Goal: Information Seeking & Learning: Learn about a topic

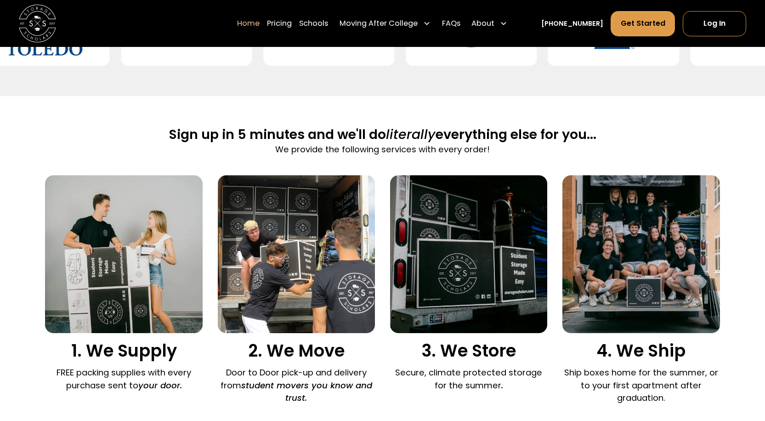
scroll to position [597, 0]
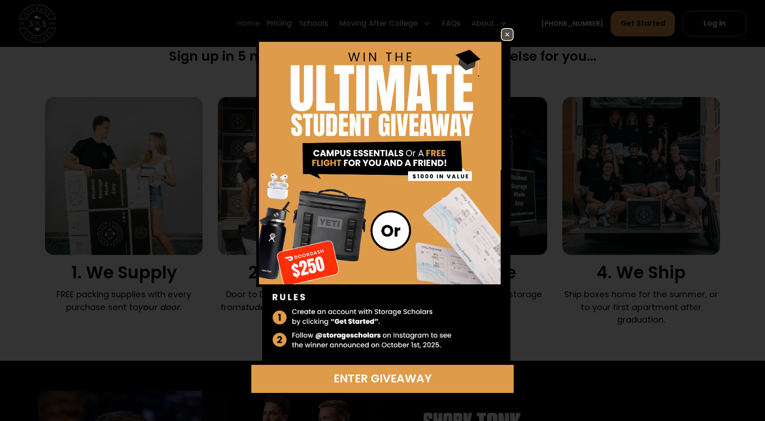
click at [512, 31] on img at bounding box center [507, 34] width 11 height 11
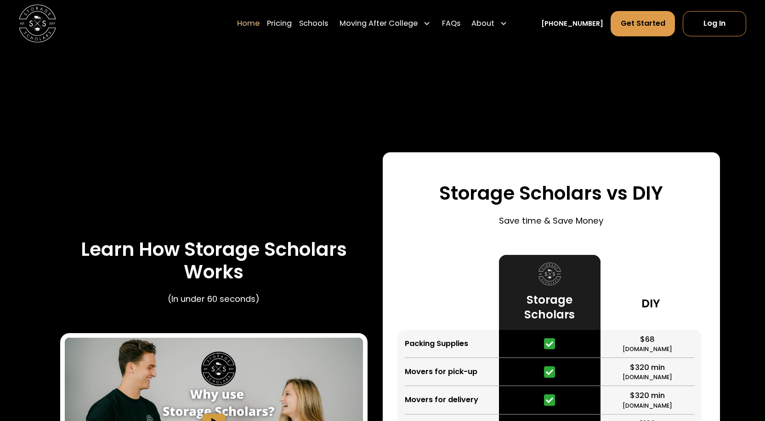
scroll to position [1746, 0]
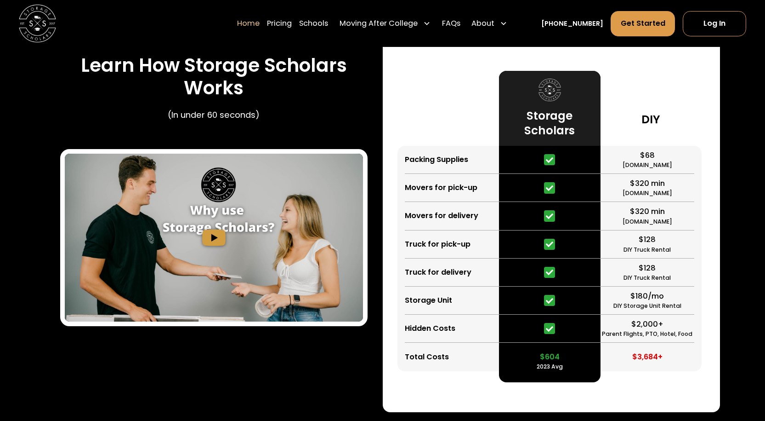
drag, startPoint x: 666, startPoint y: 212, endPoint x: 653, endPoint y: 212, distance: 13.8
click at [657, 212] on div "$320 min [DOMAIN_NAME]" at bounding box center [648, 216] width 94 height 28
click at [615, 213] on div "$320 min [DOMAIN_NAME]" at bounding box center [648, 216] width 94 height 28
drag, startPoint x: 631, startPoint y: 211, endPoint x: 666, endPoint y: 216, distance: 35.7
click at [666, 216] on div "$320 min [DOMAIN_NAME]" at bounding box center [648, 216] width 94 height 28
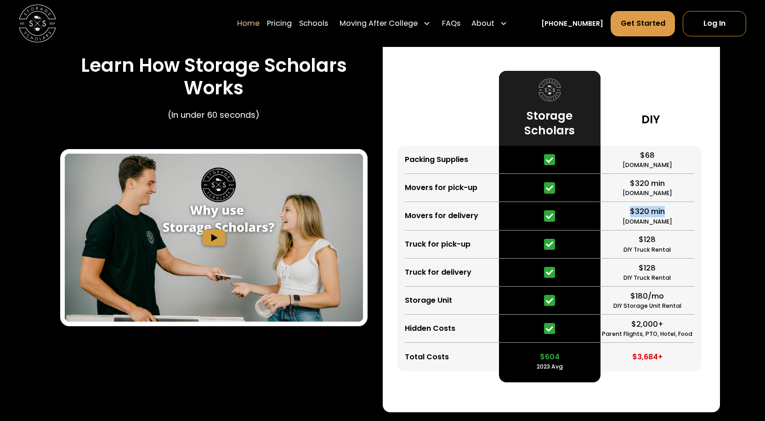
click at [666, 216] on div "$320 min [DOMAIN_NAME]" at bounding box center [648, 216] width 94 height 28
drag, startPoint x: 665, startPoint y: 183, endPoint x: 616, endPoint y: 182, distance: 48.7
click at [616, 182] on div "$320 min [DOMAIN_NAME]" at bounding box center [648, 188] width 94 height 28
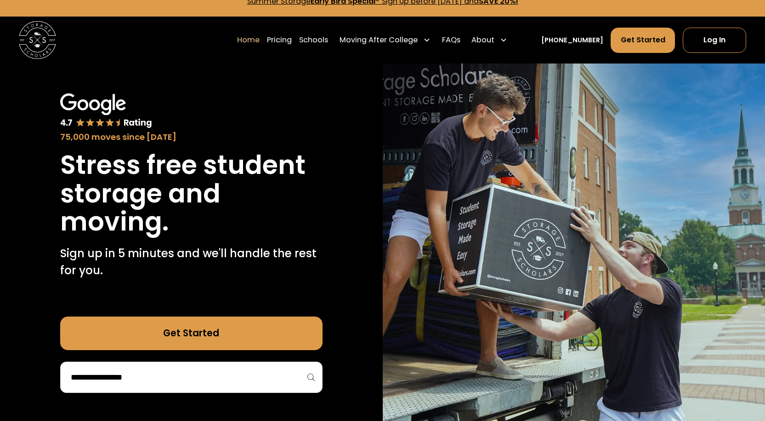
scroll to position [0, 0]
